Goal: Task Accomplishment & Management: Use online tool/utility

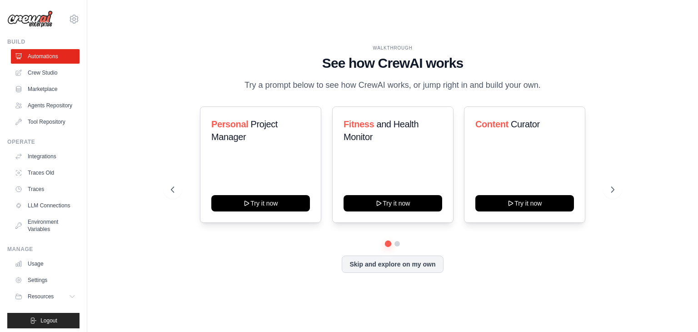
click at [614, 186] on div "Personal Project Manager Try it now Fitness and Health Monitor Try it now Conte…" at bounding box center [392, 164] width 443 height 116
click at [612, 194] on icon at bounding box center [613, 189] width 9 height 9
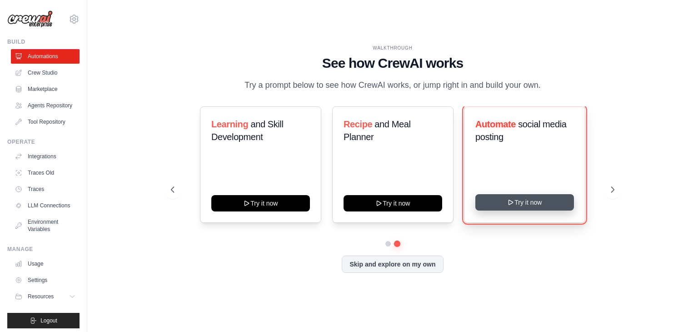
click at [512, 206] on icon at bounding box center [510, 202] width 7 height 7
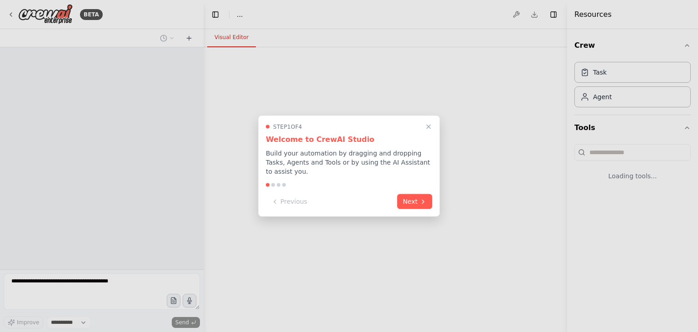
select select "****"
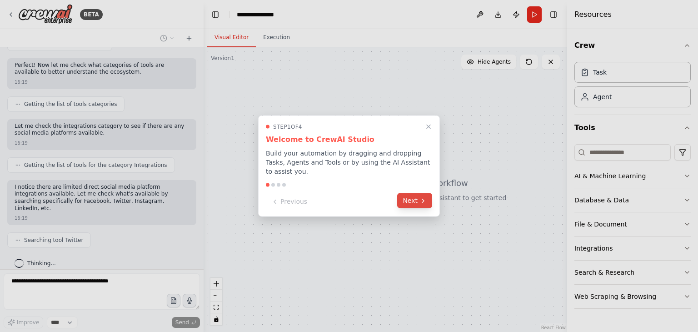
scroll to position [491, 0]
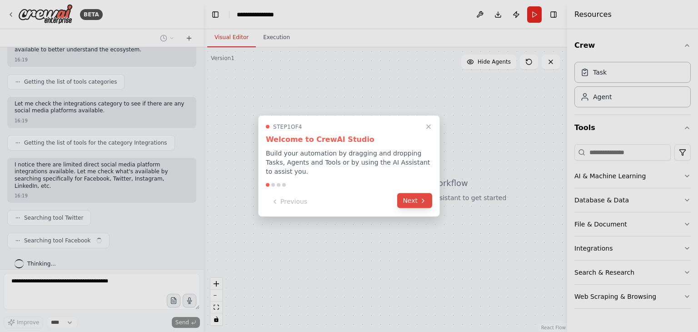
click at [426, 197] on icon at bounding box center [422, 200] width 7 height 7
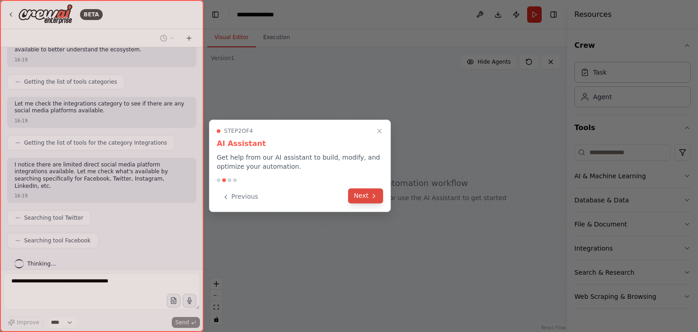
click at [371, 195] on icon at bounding box center [373, 195] width 7 height 7
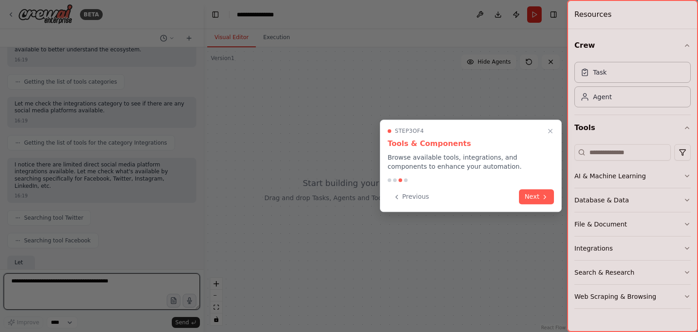
scroll to position [545, 0]
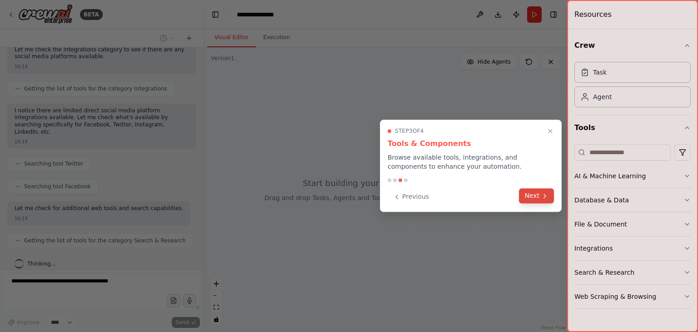
click at [538, 200] on button "Next" at bounding box center [536, 195] width 35 height 15
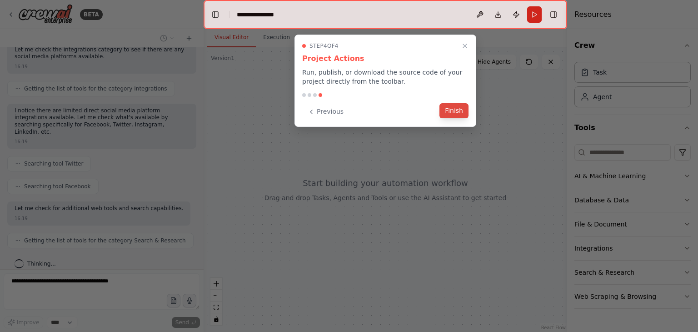
click at [460, 108] on button "Finish" at bounding box center [453, 110] width 29 height 15
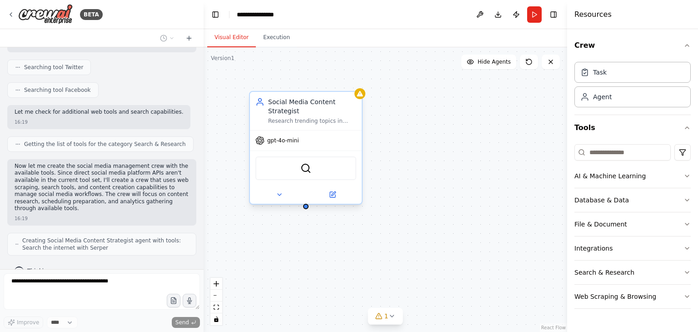
scroll to position [671, 0]
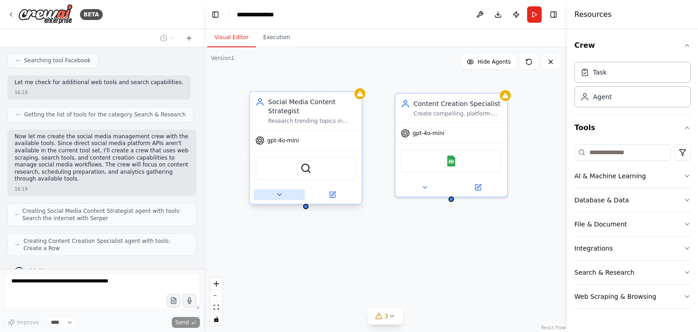
click at [283, 197] on button at bounding box center [278, 194] width 51 height 11
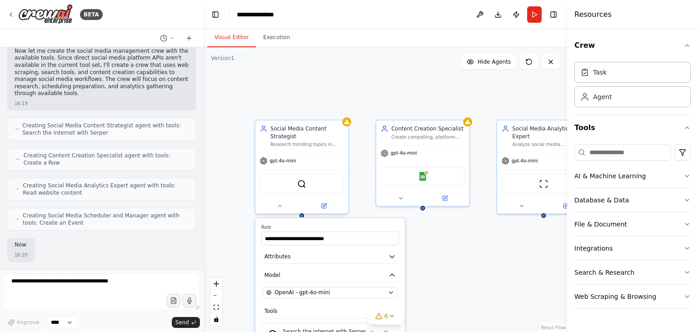
scroll to position [785, 0]
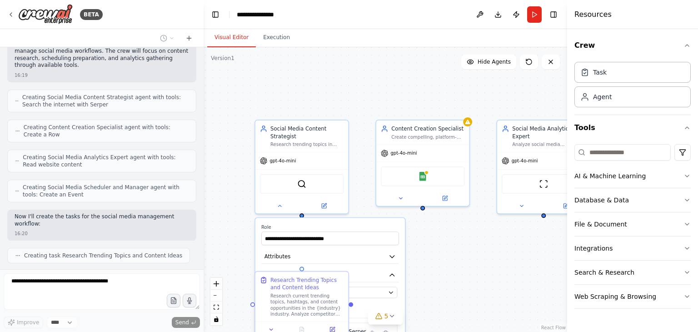
click at [500, 262] on div ".deletable-edge-delete-btn { width: 20px; height: 20px; border: 0px solid #ffff…" at bounding box center [385, 189] width 363 height 284
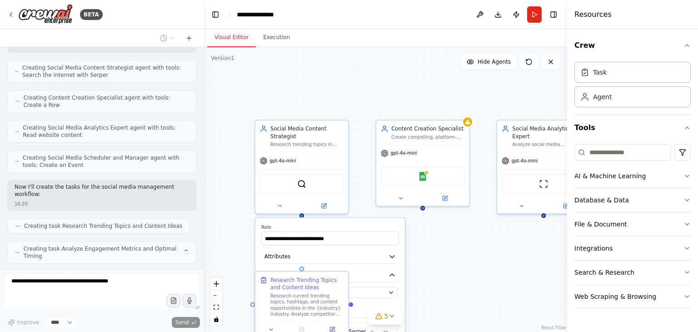
scroll to position [807, 0]
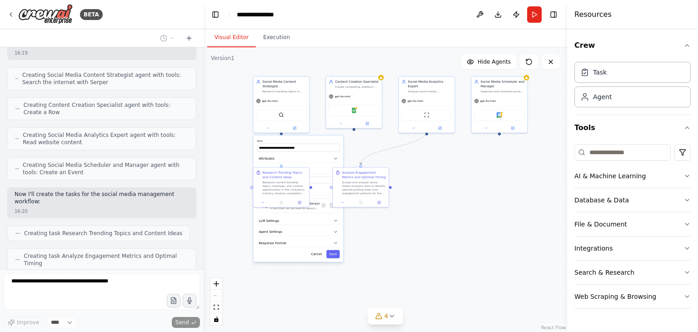
drag, startPoint x: 499, startPoint y: 280, endPoint x: 398, endPoint y: 175, distance: 146.2
click at [398, 175] on div ".deletable-edge-delete-btn { width: 20px; height: 20px; border: 0px solid #ffff…" at bounding box center [385, 189] width 363 height 284
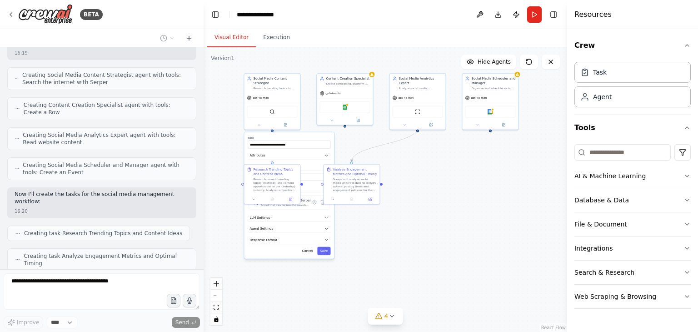
click at [398, 186] on div ".deletable-edge-delete-btn { width: 20px; height: 20px; border: 0px solid #ffff…" at bounding box center [385, 189] width 363 height 284
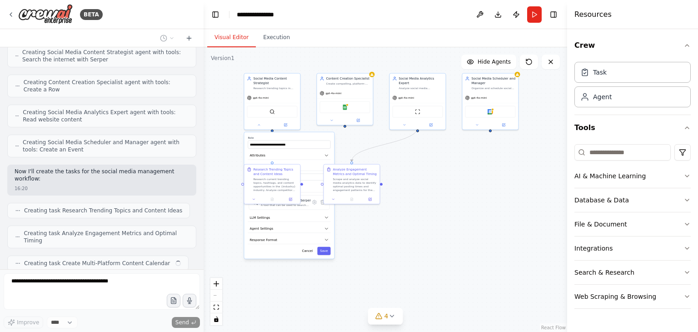
click at [373, 237] on div ".deletable-edge-delete-btn { width: 20px; height: 20px; border: 0px solid #ffff…" at bounding box center [385, 189] width 363 height 284
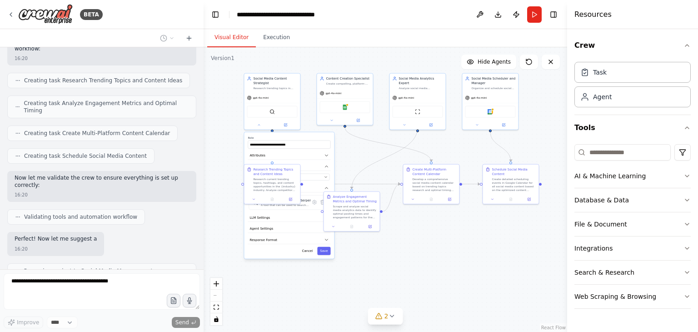
scroll to position [967, 0]
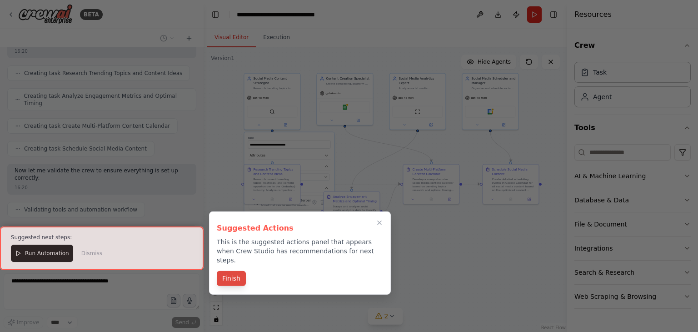
click at [241, 271] on button "Finish" at bounding box center [231, 278] width 29 height 15
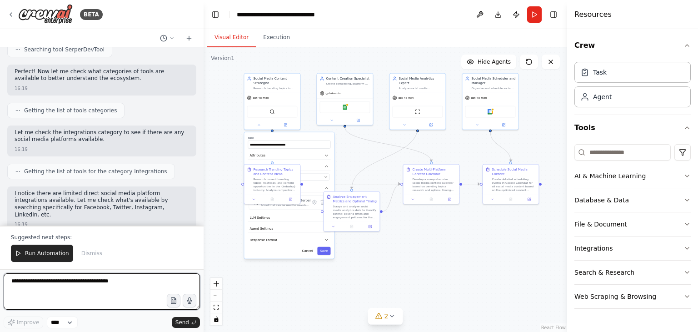
scroll to position [0, 0]
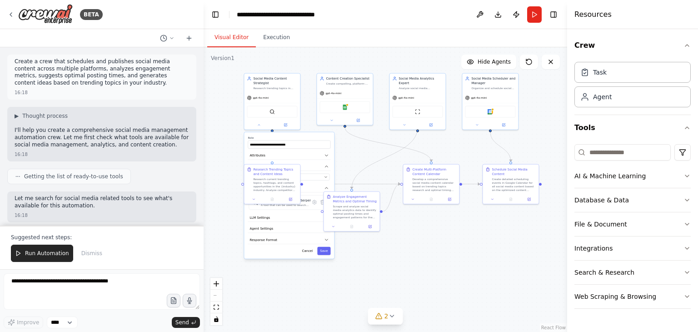
click at [425, 147] on div ".deletable-edge-delete-btn { width: 20px; height: 20px; border: 0px solid #ffff…" at bounding box center [385, 189] width 363 height 284
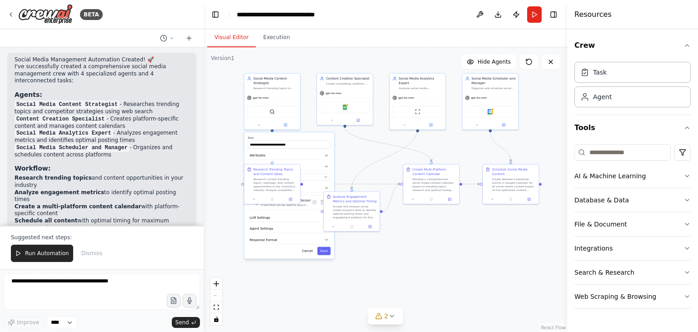
scroll to position [1332, 0]
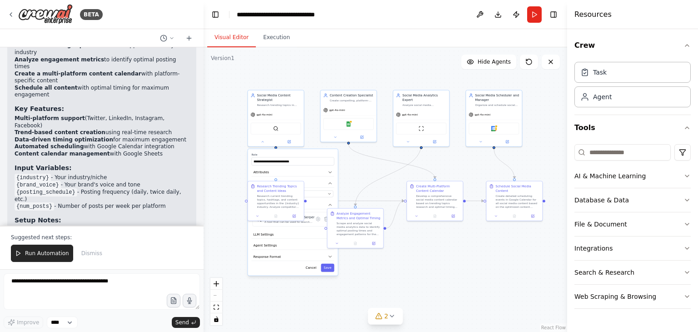
drag, startPoint x: 337, startPoint y: 60, endPoint x: 341, endPoint y: 79, distance: 19.1
click at [341, 79] on div ".deletable-edge-delete-btn { width: 20px; height: 20px; border: 0px solid #ffff…" at bounding box center [385, 189] width 363 height 284
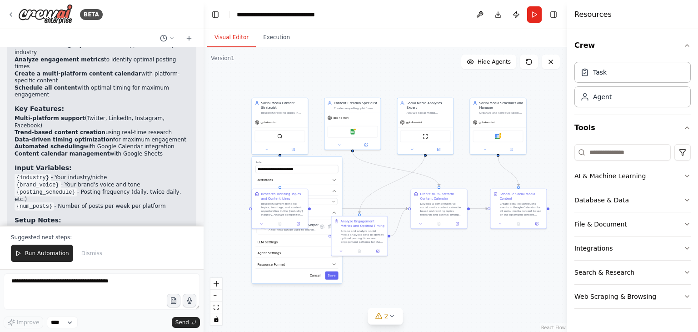
drag, startPoint x: 483, startPoint y: 251, endPoint x: 488, endPoint y: 253, distance: 4.9
click at [488, 253] on div ".deletable-edge-delete-btn { width: 20px; height: 20px; border: 0px solid #ffff…" at bounding box center [385, 189] width 363 height 284
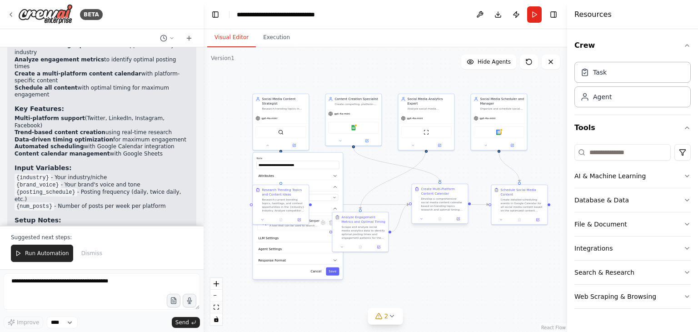
click at [447, 212] on div "Create Multi-Platform Content Calendar Develop a comprehensive social media con…" at bounding box center [440, 199] width 56 height 30
click at [419, 216] on button at bounding box center [420, 218] width 15 height 5
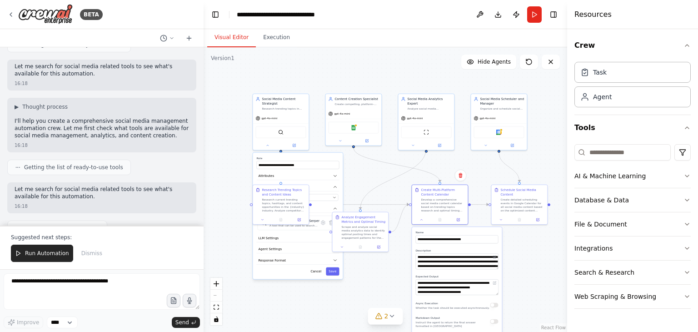
scroll to position [0, 0]
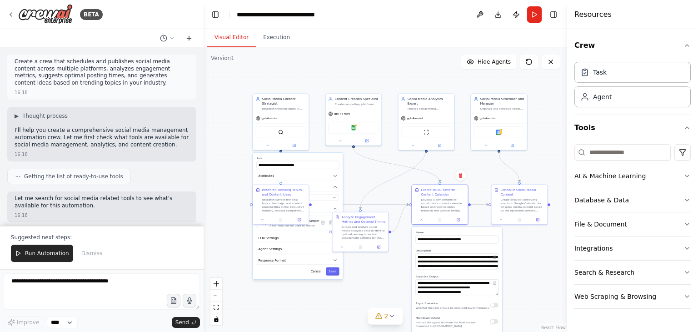
click at [186, 39] on icon at bounding box center [188, 38] width 7 height 7
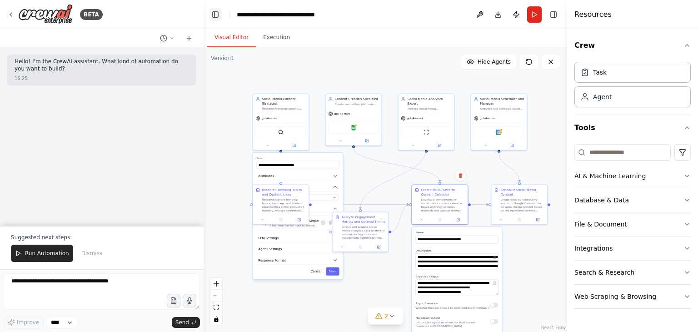
click at [221, 15] on button "Toggle Left Sidebar" at bounding box center [215, 14] width 13 height 13
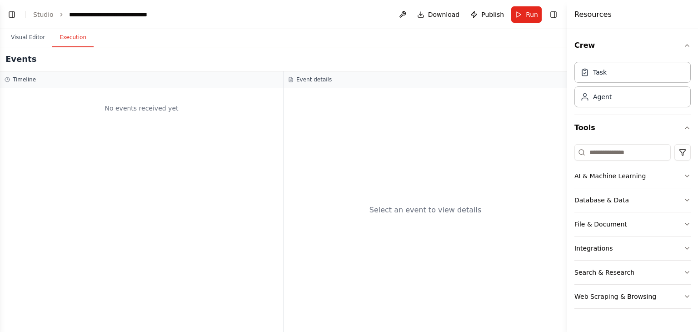
click at [67, 42] on button "Execution" at bounding box center [72, 37] width 41 height 19
drag, startPoint x: 27, startPoint y: 47, endPoint x: 29, endPoint y: 38, distance: 9.4
click at [29, 38] on div "Visual Editor Execution Version 1 Show Tools Hide Agents .deletable-edge-delete…" at bounding box center [283, 180] width 567 height 303
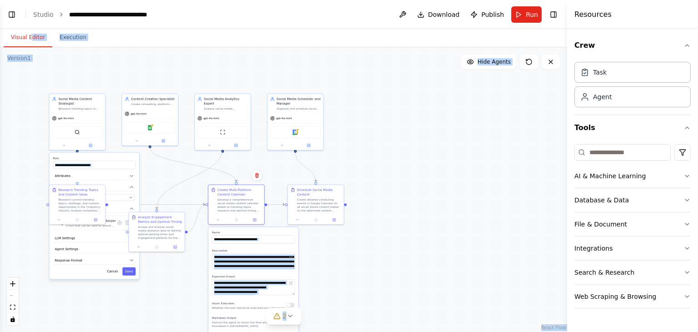
click at [29, 38] on button "Visual Editor" at bounding box center [28, 37] width 49 height 19
click at [36, 15] on link "Studio" at bounding box center [43, 14] width 20 height 7
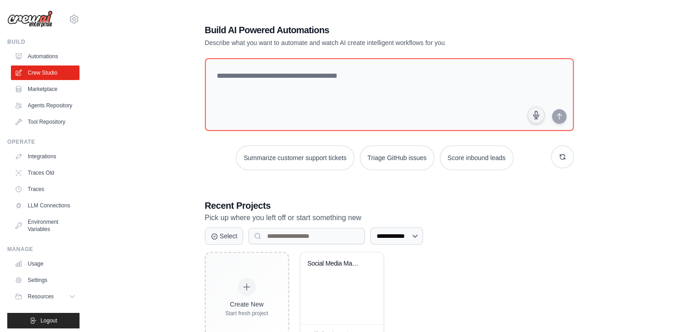
scroll to position [34, 0]
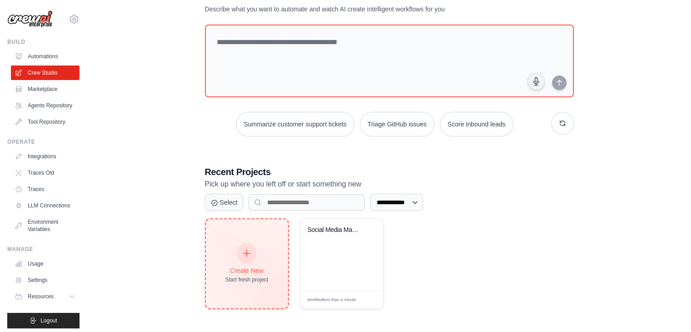
click at [261, 251] on div "Create New Start fresh project" at bounding box center [246, 263] width 43 height 39
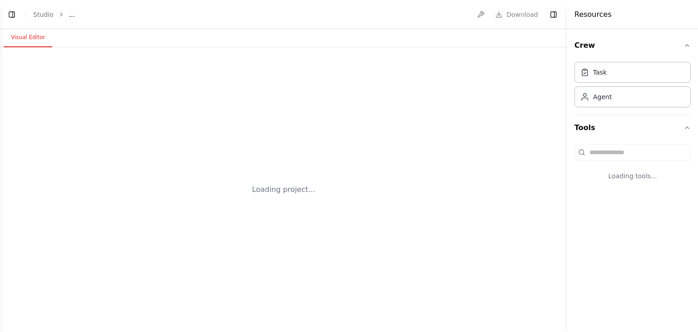
select select "****"
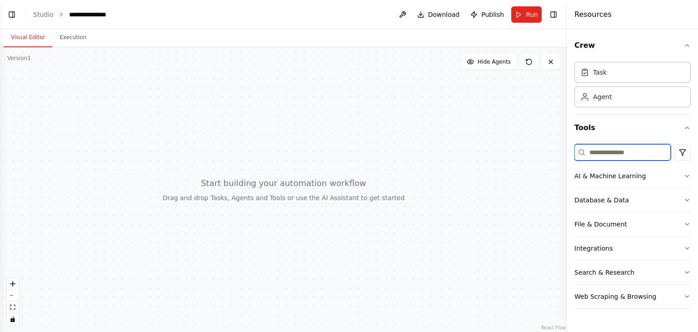
click at [600, 157] on input at bounding box center [622, 152] width 96 height 16
click at [345, 141] on div at bounding box center [283, 189] width 567 height 284
click at [588, 51] on button "Crew" at bounding box center [632, 45] width 116 height 25
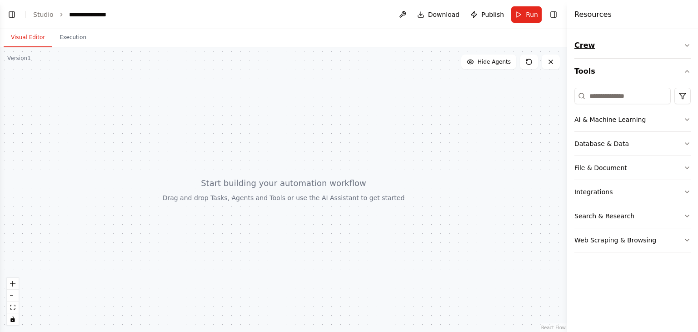
click at [588, 51] on button "Crew" at bounding box center [632, 45] width 116 height 25
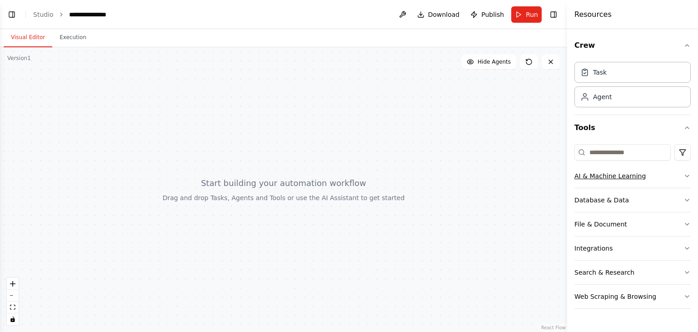
click at [621, 174] on div "AI & Machine Learning" at bounding box center [609, 175] width 71 height 9
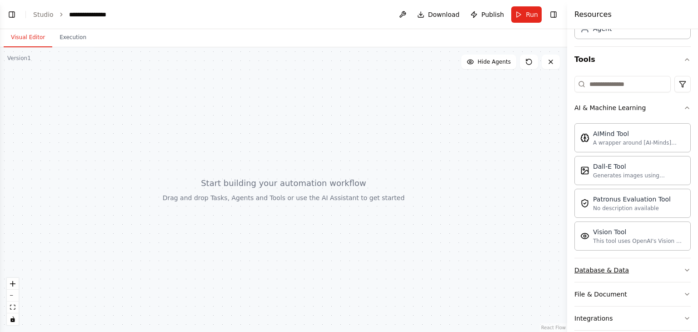
scroll to position [128, 0]
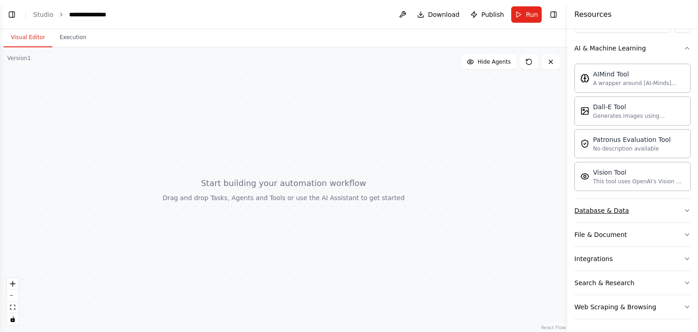
click at [628, 207] on button "Database & Data" at bounding box center [632, 211] width 116 height 24
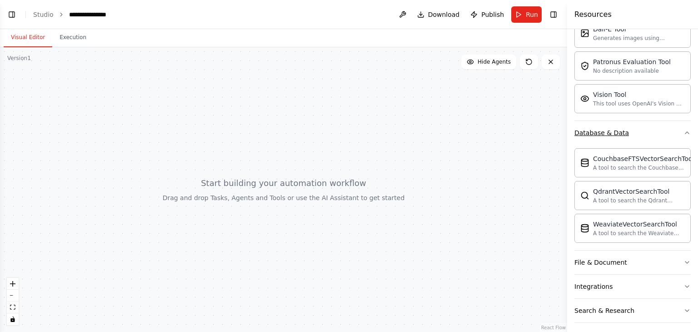
scroll to position [233, 0]
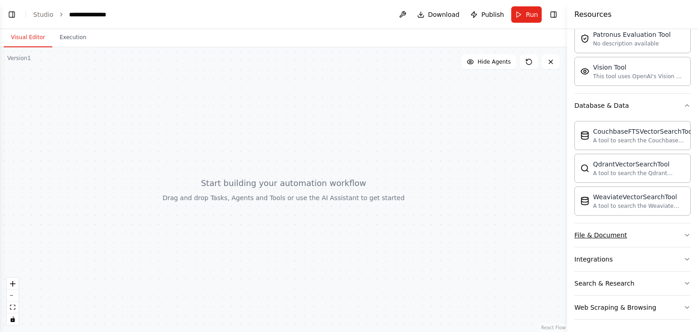
click at [611, 231] on div "File & Document" at bounding box center [600, 234] width 53 height 9
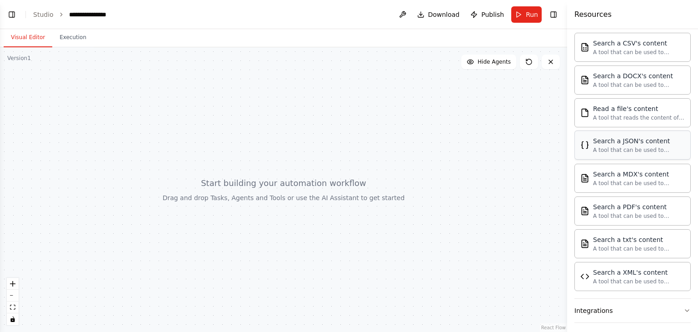
scroll to position [500, 0]
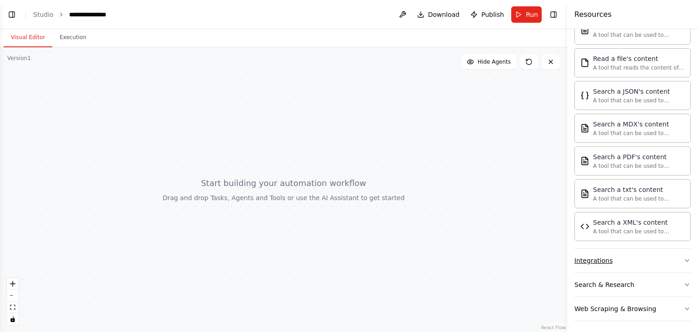
click at [594, 268] on button "Integrations" at bounding box center [632, 260] width 116 height 24
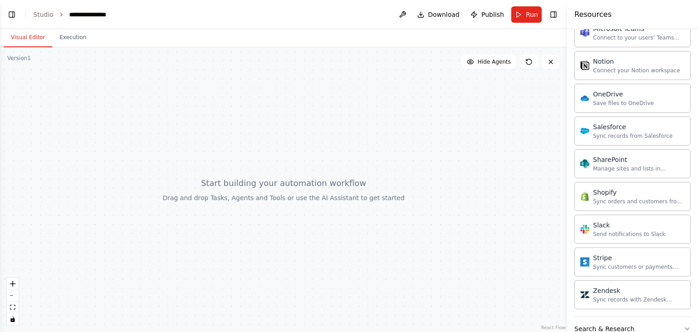
scroll to position [1223, 0]
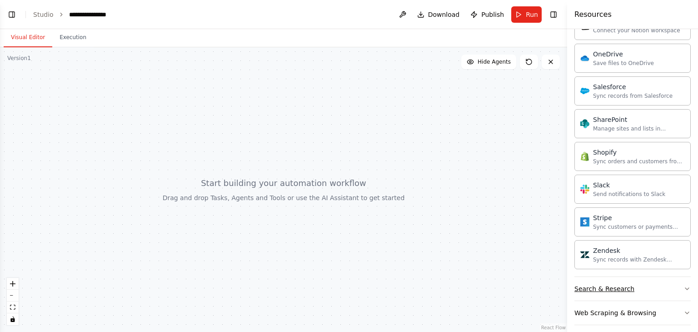
click at [603, 284] on div "Search & Research" at bounding box center [604, 288] width 60 height 9
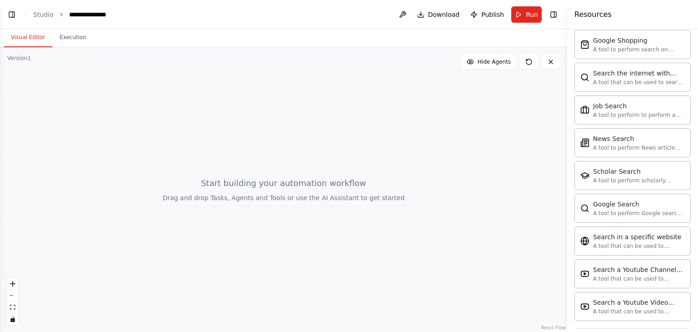
scroll to position [1661, 0]
click at [208, 240] on div at bounding box center [283, 189] width 567 height 284
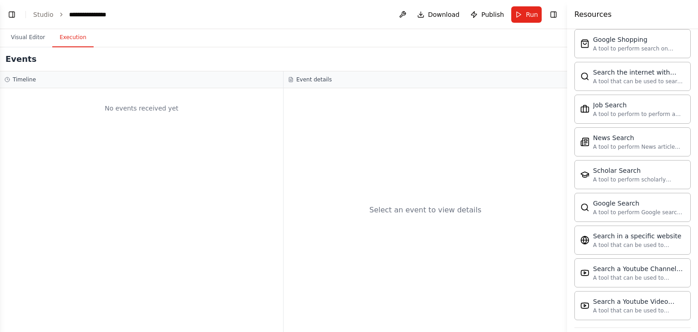
click at [63, 37] on button "Execution" at bounding box center [72, 37] width 41 height 19
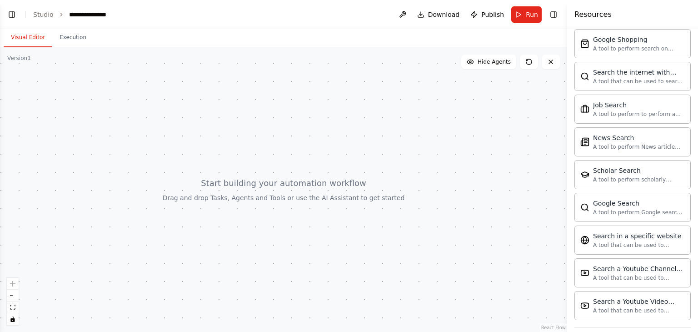
click at [33, 43] on button "Visual Editor" at bounding box center [28, 37] width 49 height 19
click at [554, 62] on button at bounding box center [551, 62] width 18 height 15
click at [498, 63] on span "Hide Agents" at bounding box center [493, 61] width 33 height 7
click at [498, 63] on span "Show Agents" at bounding box center [492, 61] width 35 height 7
drag, startPoint x: 38, startPoint y: 115, endPoint x: 199, endPoint y: 116, distance: 161.3
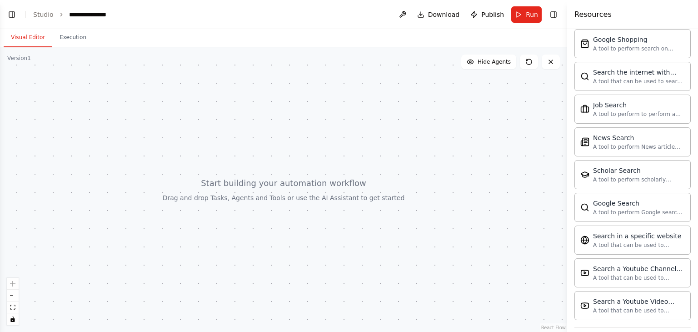
click at [199, 116] on div at bounding box center [283, 189] width 567 height 284
click at [35, 40] on button "Visual Editor" at bounding box center [28, 37] width 49 height 19
click at [15, 280] on div "React Flow controls" at bounding box center [13, 301] width 12 height 47
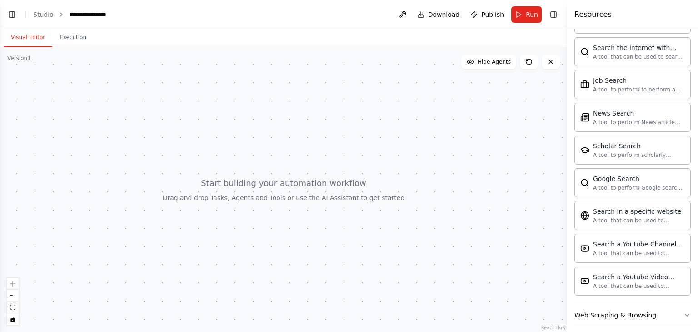
click at [609, 310] on div "Web Scraping & Browsing" at bounding box center [615, 314] width 82 height 9
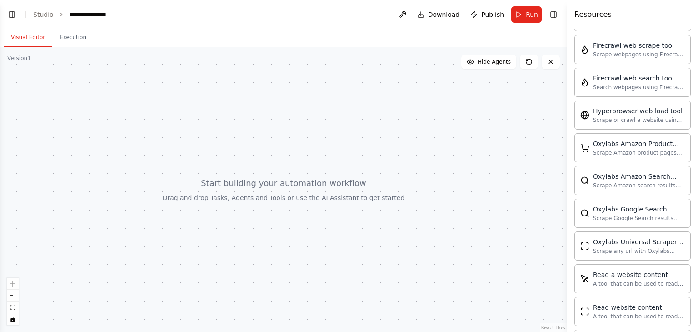
scroll to position [2181, 0]
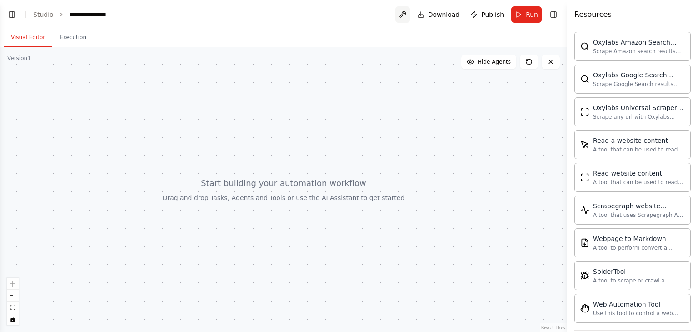
click at [407, 13] on button at bounding box center [402, 14] width 15 height 16
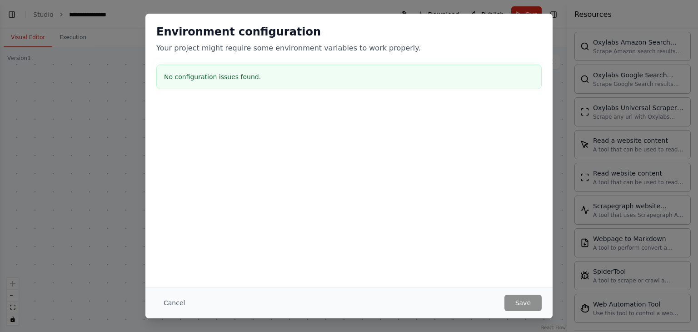
click at [124, 124] on div "Environment configuration Your project might require some environment variables…" at bounding box center [349, 166] width 698 height 332
click at [171, 309] on button "Cancel" at bounding box center [174, 302] width 36 height 16
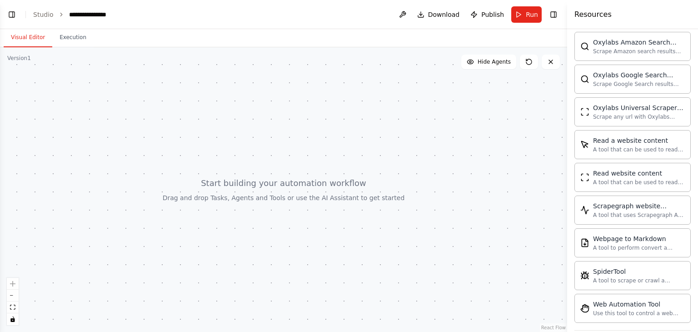
click at [24, 44] on button "Visual Editor" at bounding box center [28, 37] width 49 height 19
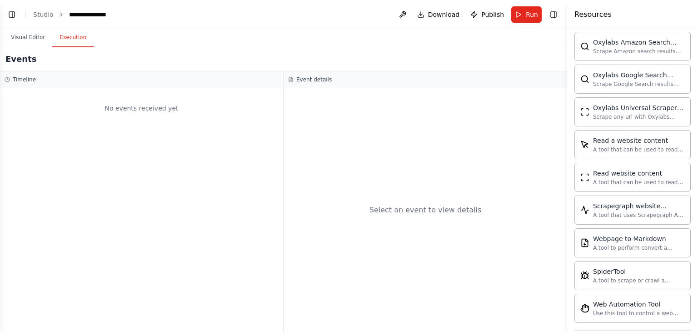
click at [64, 35] on button "Execution" at bounding box center [72, 37] width 41 height 19
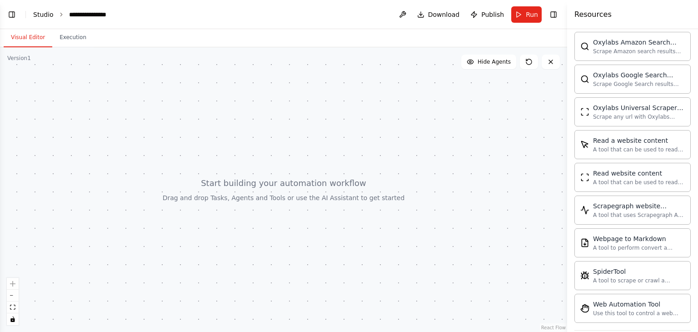
drag, startPoint x: 28, startPoint y: 35, endPoint x: 41, endPoint y: 17, distance: 21.4
click at [41, 17] on main "**********" at bounding box center [283, 166] width 567 height 332
click at [41, 17] on link "Studio" at bounding box center [43, 14] width 20 height 7
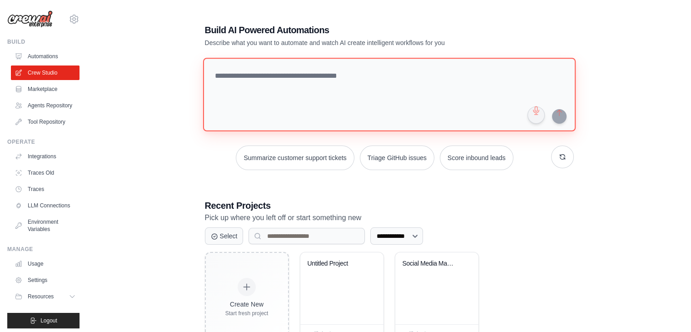
click at [278, 96] on textarea at bounding box center [389, 95] width 373 height 74
paste textarea "**********"
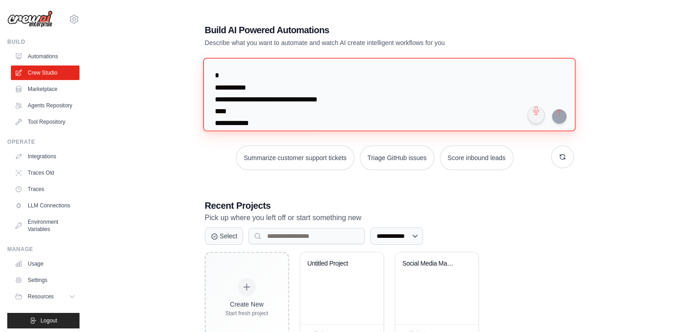
scroll to position [5856, 0]
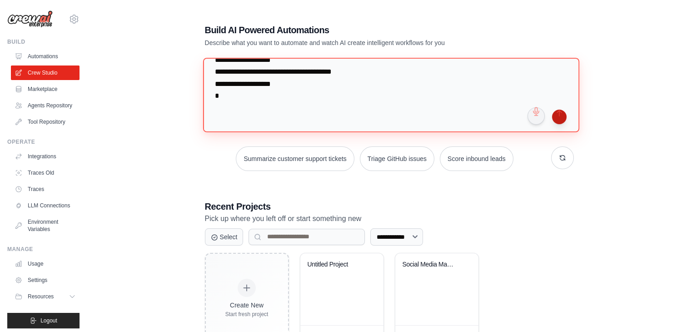
type textarea "**********"
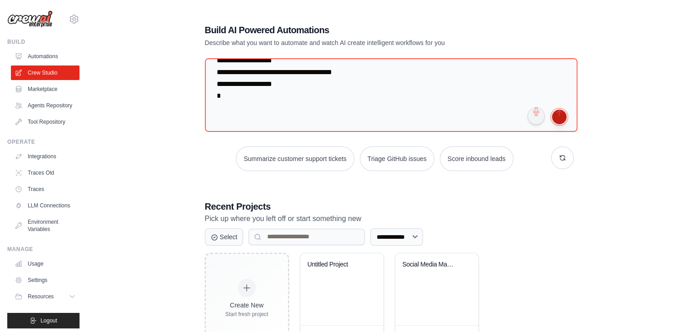
click at [560, 114] on button "submit" at bounding box center [559, 116] width 15 height 15
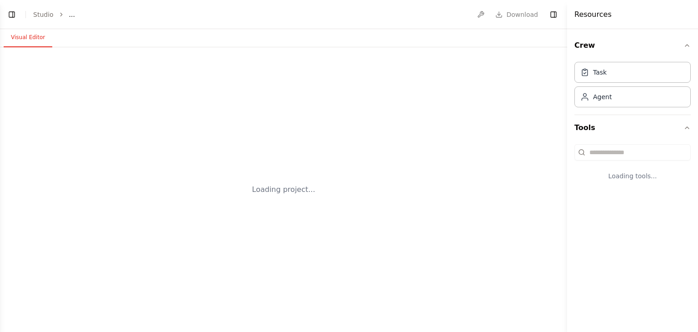
select select "****"
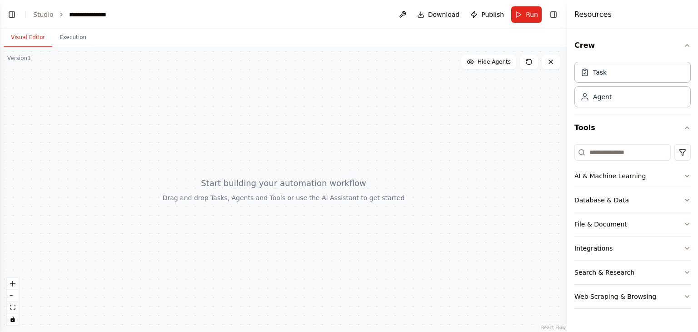
scroll to position [1371, 0]
click at [243, 166] on div at bounding box center [283, 189] width 567 height 284
click at [527, 11] on span "Run" at bounding box center [532, 14] width 12 height 9
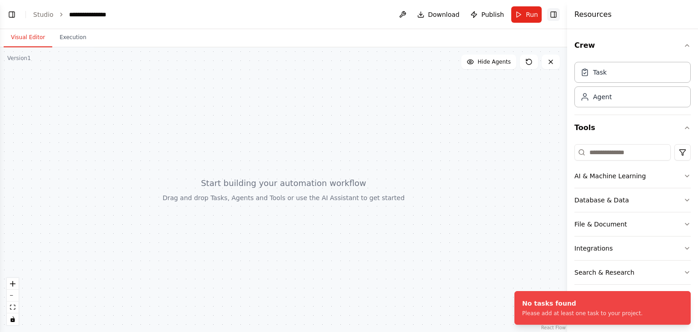
click at [553, 15] on button "Toggle Right Sidebar" at bounding box center [553, 14] width 13 height 13
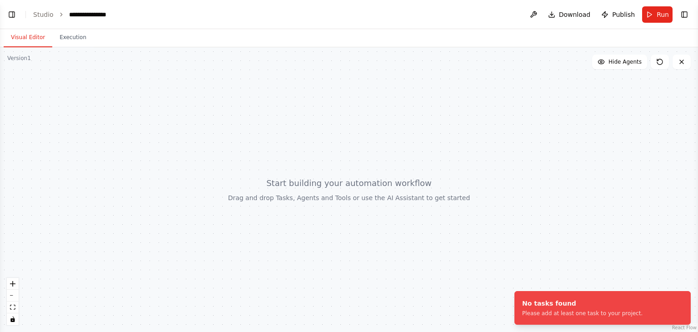
scroll to position [1511, 0]
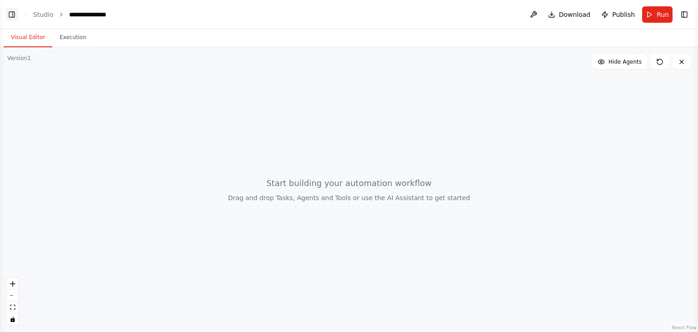
click at [9, 11] on button "Toggle Left Sidebar" at bounding box center [11, 14] width 13 height 13
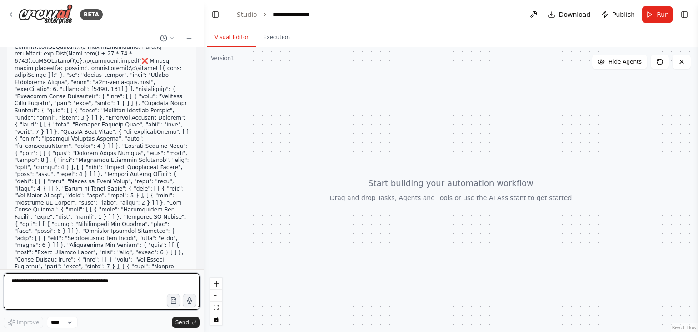
click at [101, 290] on textarea at bounding box center [102, 291] width 196 height 36
type textarea "**********"
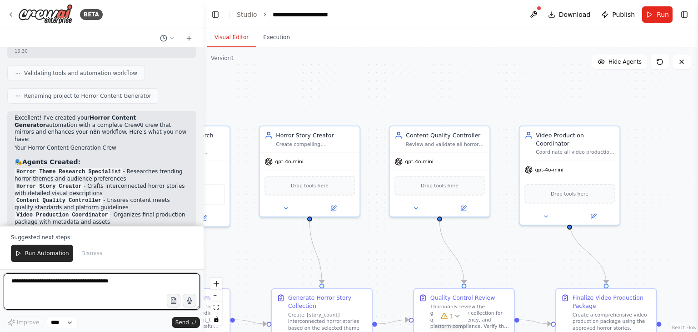
scroll to position [2488, 0]
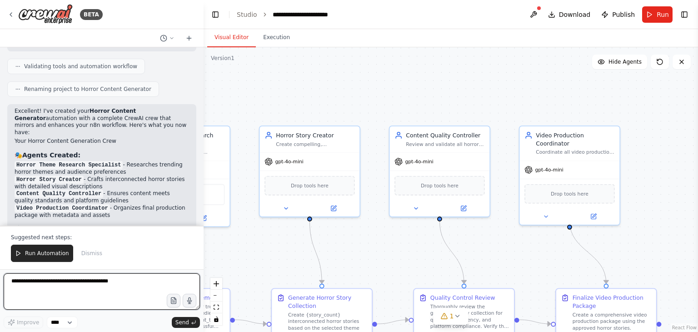
drag, startPoint x: 559, startPoint y: 225, endPoint x: 500, endPoint y: 255, distance: 66.6
click at [500, 255] on div ".deletable-edge-delete-btn { width: 20px; height: 20px; border: 0px solid #ffff…" at bounding box center [451, 189] width 494 height 284
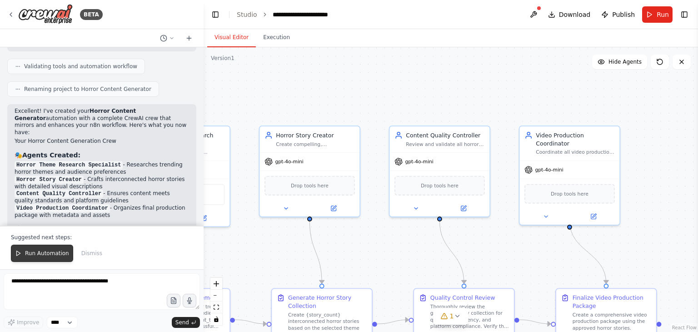
click at [45, 258] on button "Run Automation" at bounding box center [42, 252] width 62 height 17
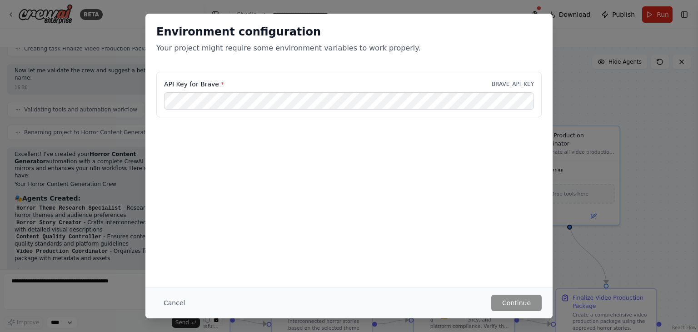
click at [257, 249] on div "Environment configuration Your project might require some environment variables…" at bounding box center [348, 150] width 407 height 273
click at [173, 304] on button "Cancel" at bounding box center [174, 302] width 36 height 16
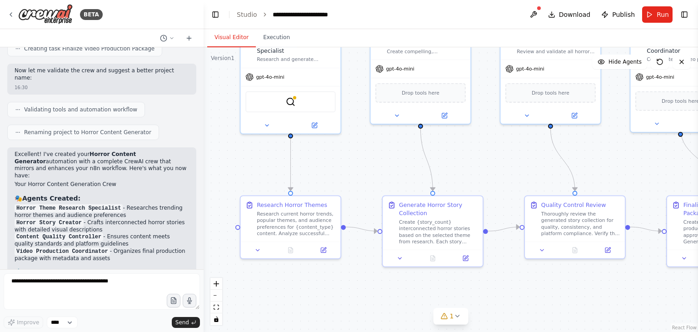
drag, startPoint x: 266, startPoint y: 264, endPoint x: 378, endPoint y: 170, distance: 146.4
click at [378, 170] on div ".deletable-edge-delete-btn { width: 20px; height: 20px; border: 0px solid #ffff…" at bounding box center [451, 189] width 494 height 284
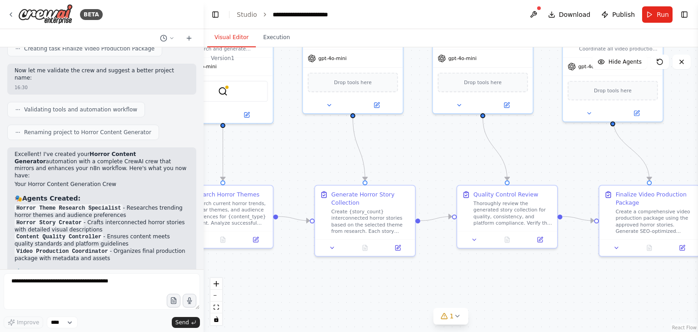
drag, startPoint x: 378, startPoint y: 170, endPoint x: 308, endPoint y: 161, distance: 70.0
click at [308, 161] on div ".deletable-edge-delete-btn { width: 20px; height: 20px; border: 0px solid #ffff…" at bounding box center [451, 189] width 494 height 284
click at [464, 318] on button "1" at bounding box center [450, 316] width 35 height 17
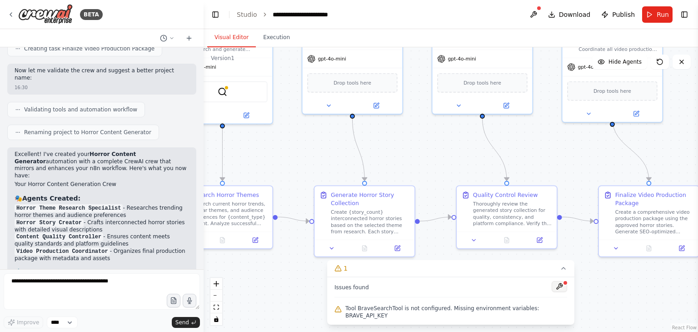
click at [552, 292] on button at bounding box center [559, 286] width 15 height 11
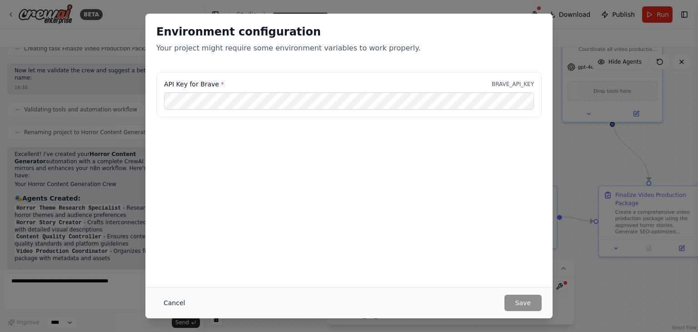
click at [174, 304] on button "Cancel" at bounding box center [174, 302] width 36 height 16
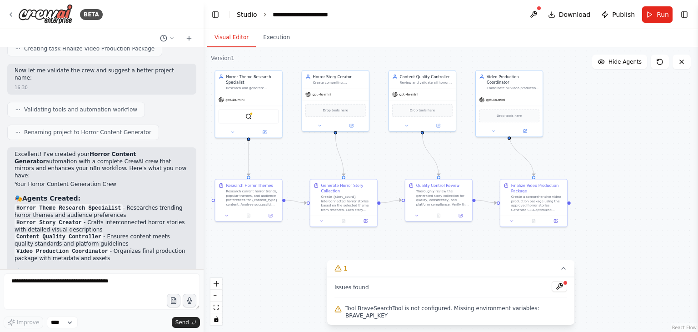
click at [247, 16] on link "Studio" at bounding box center [247, 14] width 20 height 7
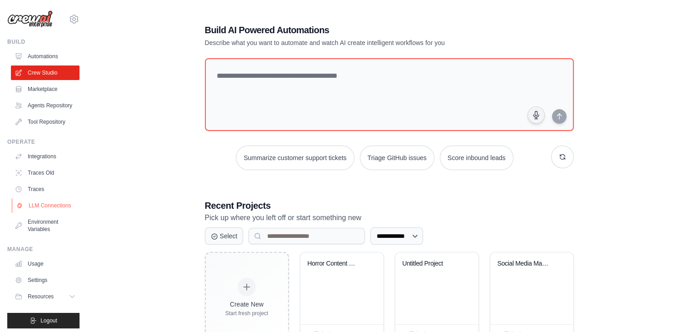
scroll to position [18, 0]
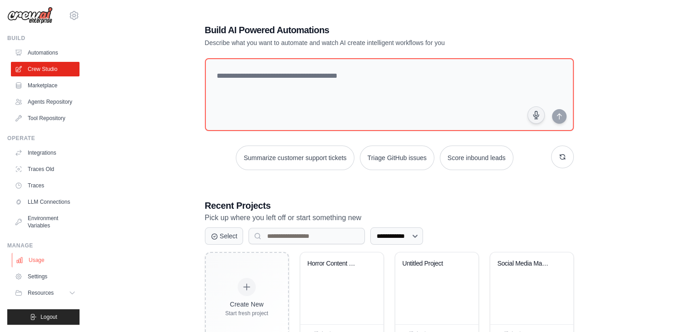
click at [42, 260] on link "Usage" at bounding box center [46, 260] width 69 height 15
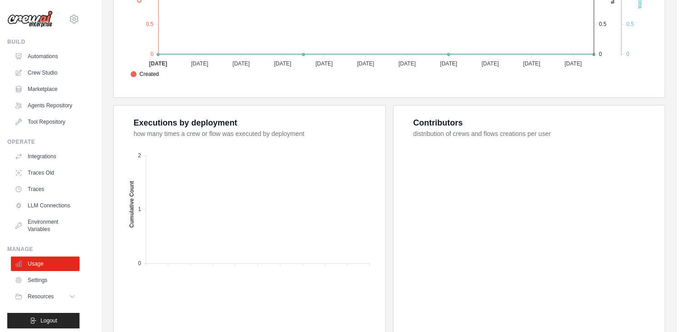
scroll to position [290, 0]
click at [38, 86] on link "Marketplace" at bounding box center [46, 89] width 69 height 15
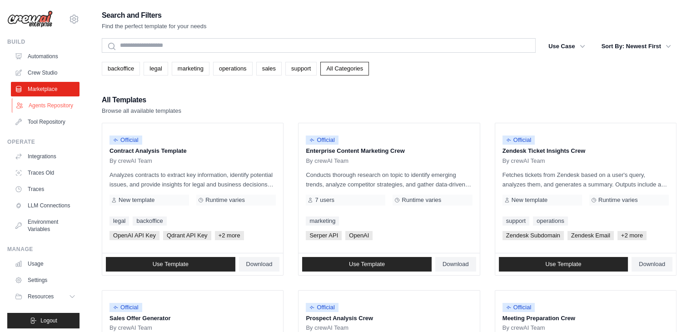
click at [44, 103] on link "Agents Repository" at bounding box center [46, 105] width 69 height 15
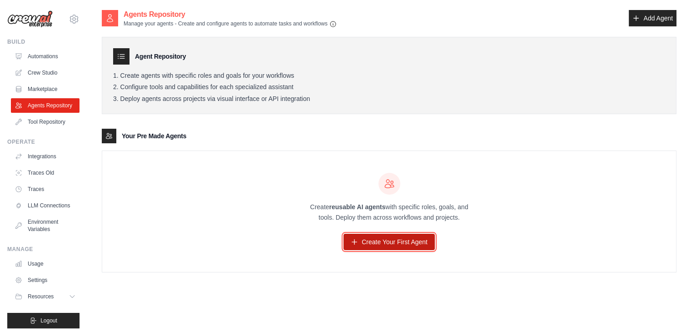
click at [408, 239] on link "Create Your First Agent" at bounding box center [388, 242] width 91 height 16
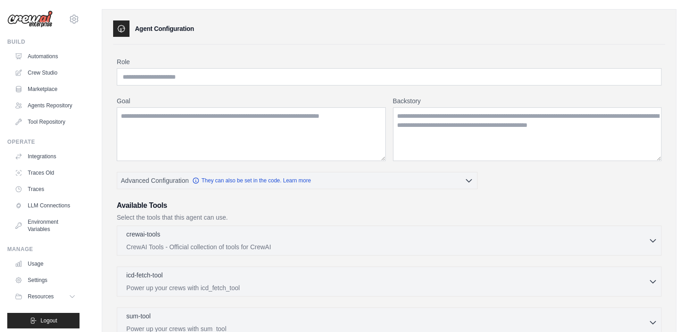
scroll to position [29, 0]
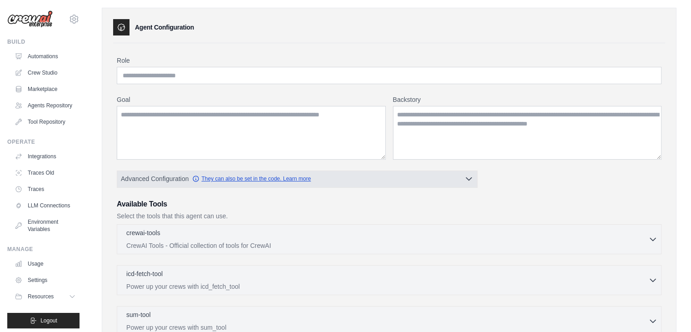
click at [247, 180] on link "They can also be set in the code. Learn more" at bounding box center [251, 178] width 119 height 7
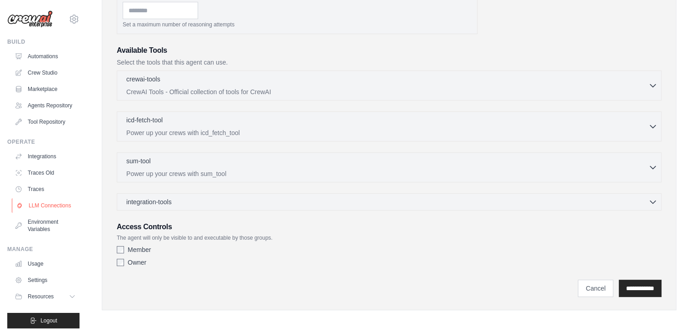
scroll to position [18, 0]
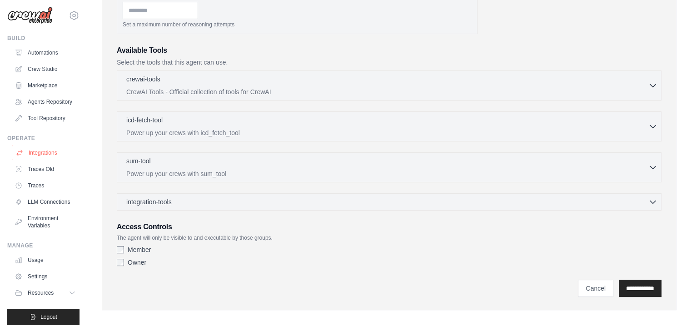
click at [45, 149] on link "Integrations" at bounding box center [46, 152] width 69 height 15
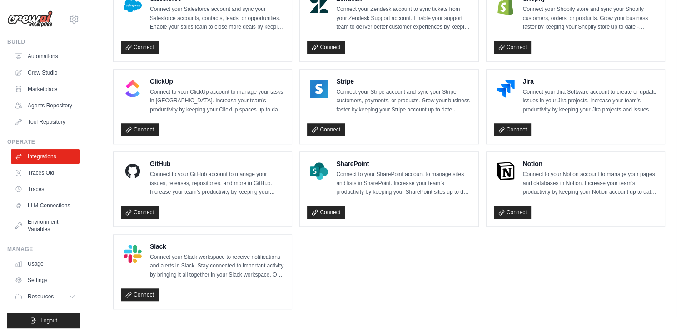
scroll to position [625, 0]
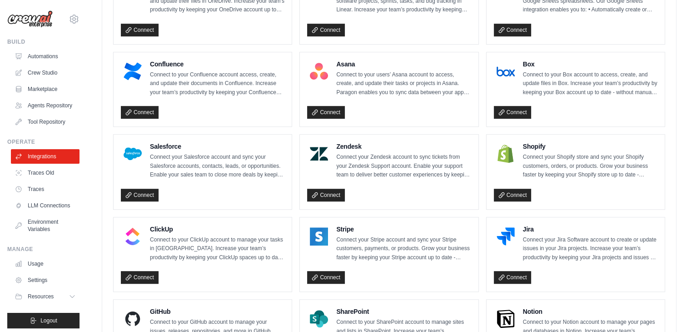
scroll to position [474, 0]
